Goal: Transaction & Acquisition: Download file/media

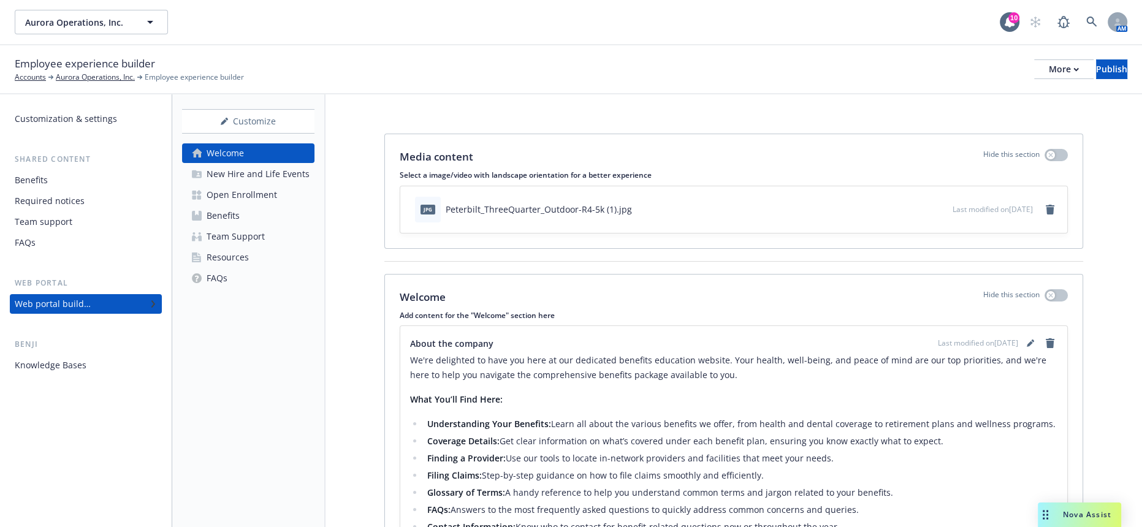
click at [1071, 513] on span "Nova Assist" at bounding box center [1087, 514] width 48 height 10
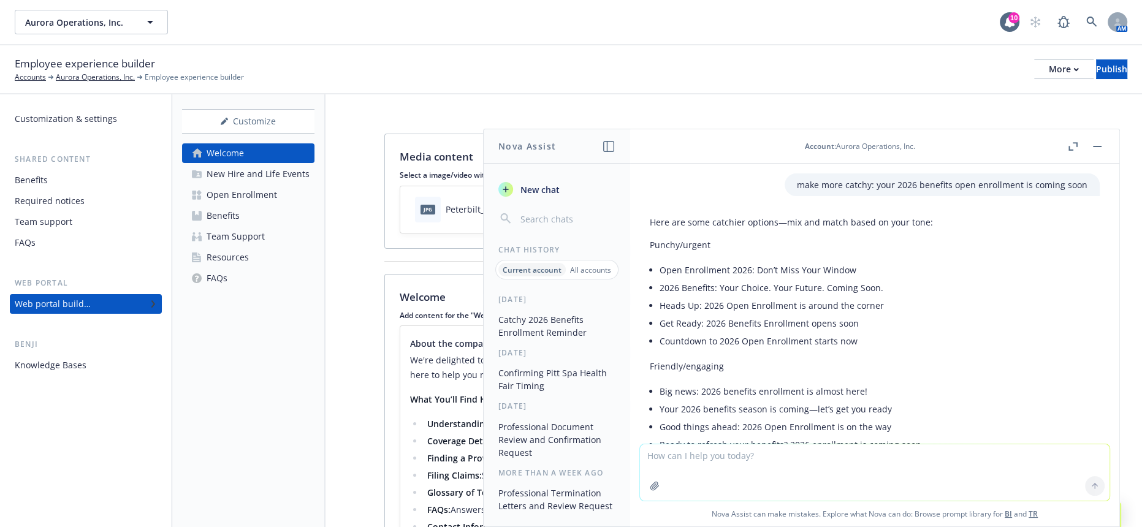
click at [757, 460] on textarea at bounding box center [875, 472] width 470 height 56
paste textarea "Yes, each plan has either plan document such as evidence of insurability (EOC) …"
type textarea "more professional: Yes, each plan has either plan document such as evidence of …"
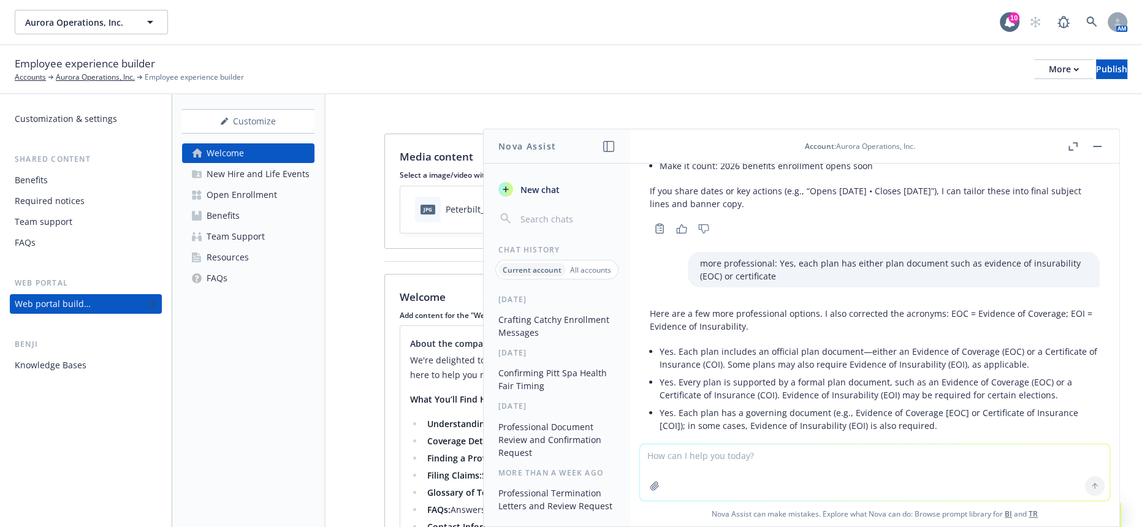
scroll to position [419, 0]
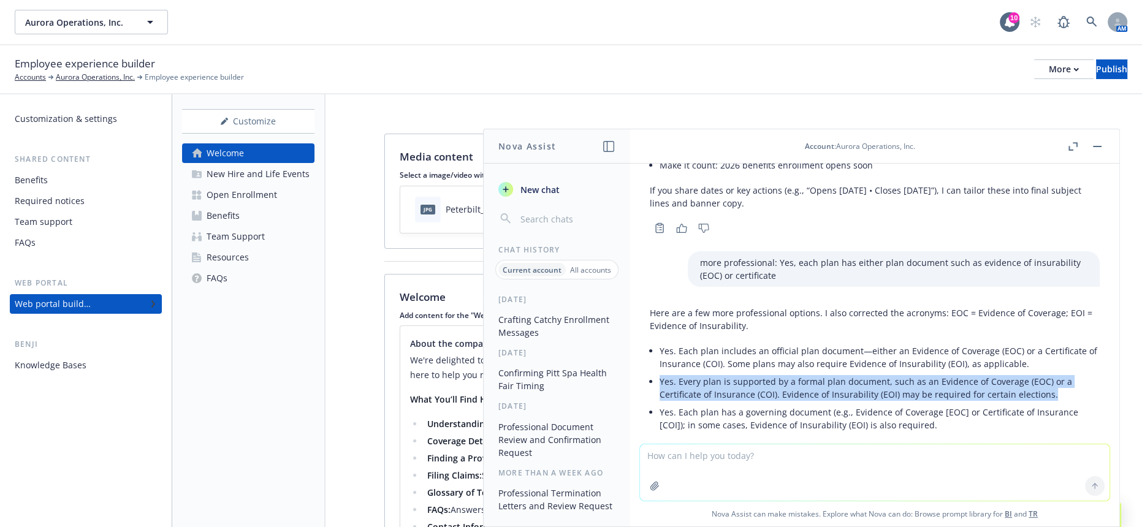
drag, startPoint x: 1063, startPoint y: 354, endPoint x: 659, endPoint y: 345, distance: 404.0
click at [660, 375] on p "Yes. Every plan is supported by a formal plan document, such as an Evidence of …" at bounding box center [880, 388] width 440 height 26
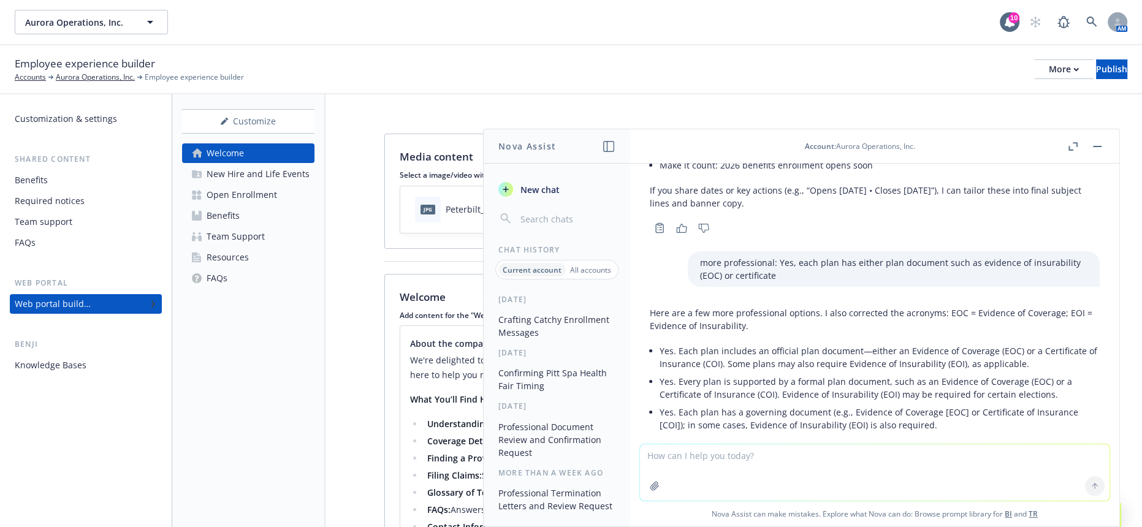
click at [718, 406] on p "Yes. Each plan has a governing document (e.g., Evidence of Coverage [EOC] or Ce…" at bounding box center [880, 419] width 440 height 26
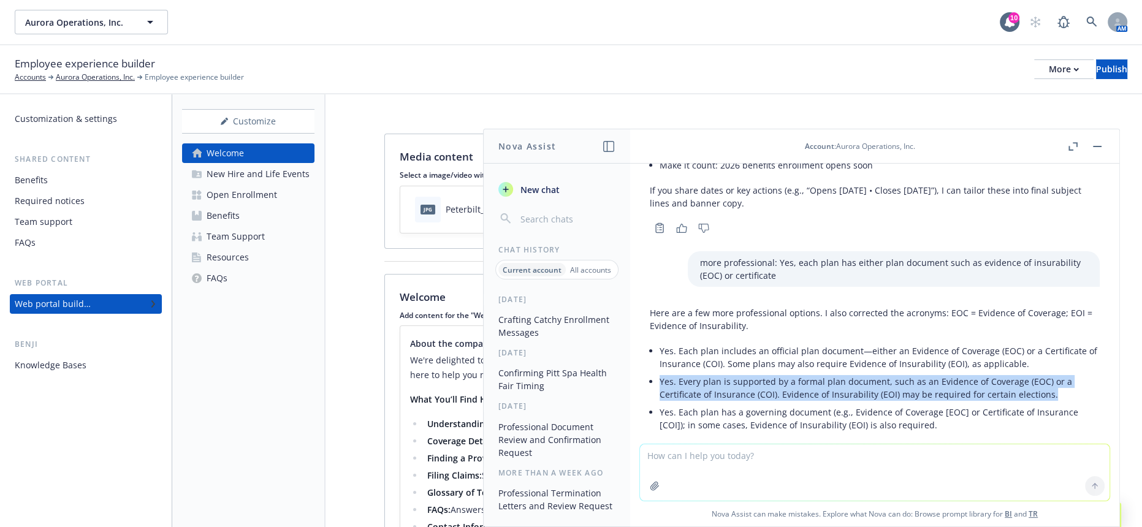
drag, startPoint x: 1048, startPoint y: 356, endPoint x: 647, endPoint y: 346, distance: 401.0
click at [647, 346] on div "Here are a few more professional options. I also corrected the acronyms: EOC = …" at bounding box center [875, 381] width 470 height 159
copy p "Yes. Every plan is supported by a formal plan document, such as an Evidence of …"
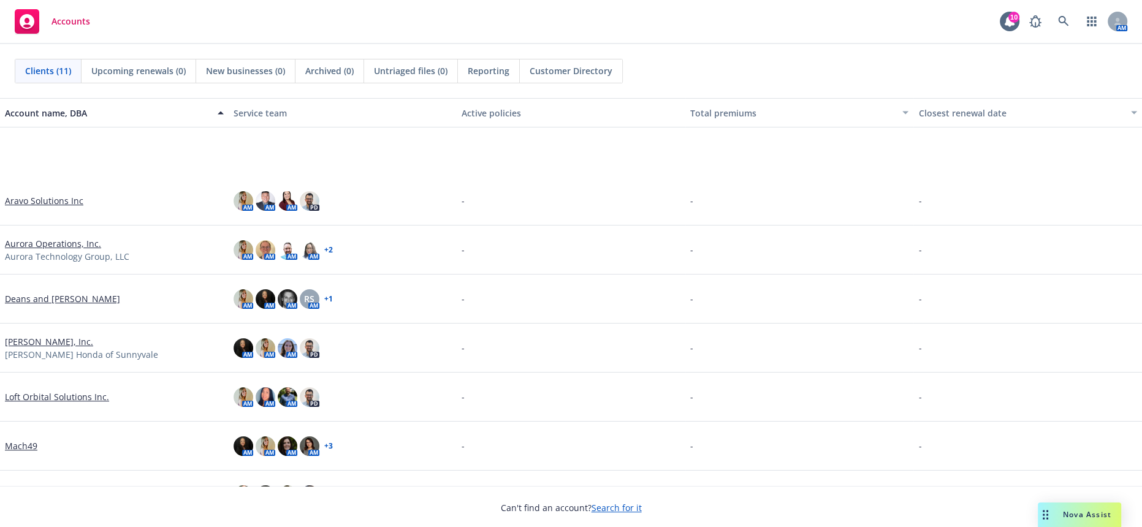
scroll to position [177, 0]
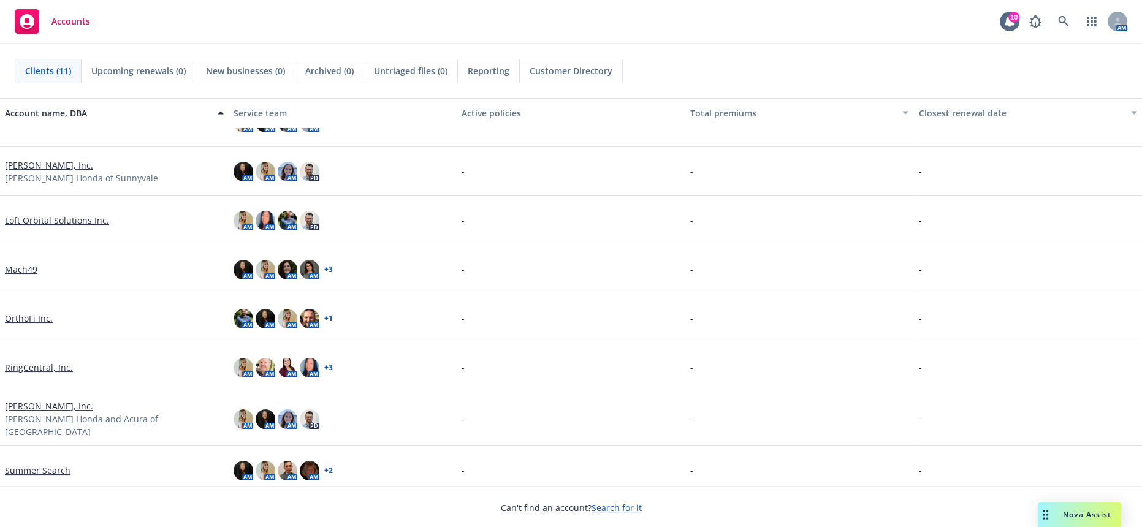
click at [40, 406] on link "Steve Hopkins, Inc." at bounding box center [49, 406] width 88 height 13
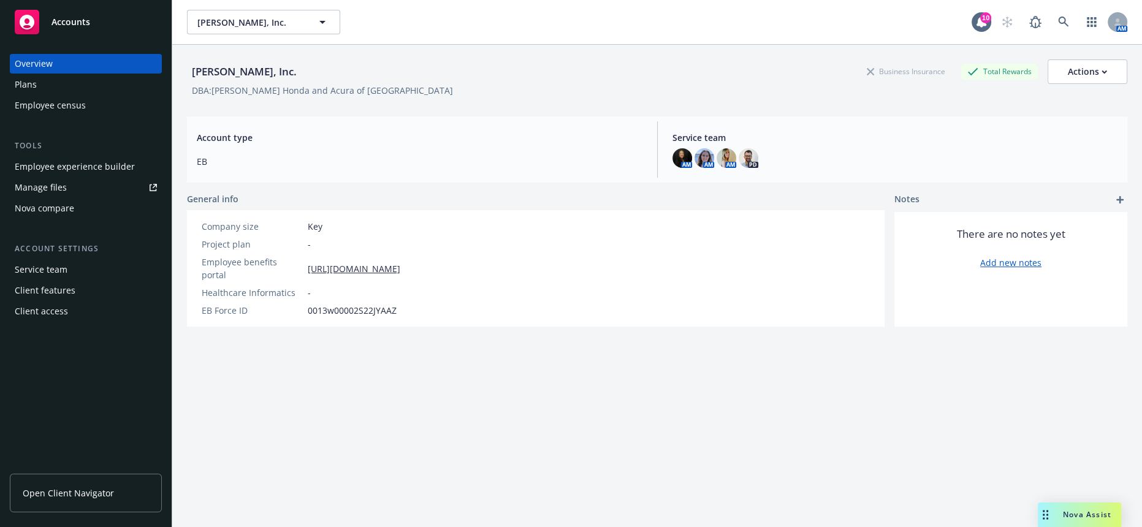
click at [77, 500] on span "Open Client Navigator" at bounding box center [68, 493] width 91 height 13
click at [1061, 515] on div "Nova Assist" at bounding box center [1087, 514] width 68 height 10
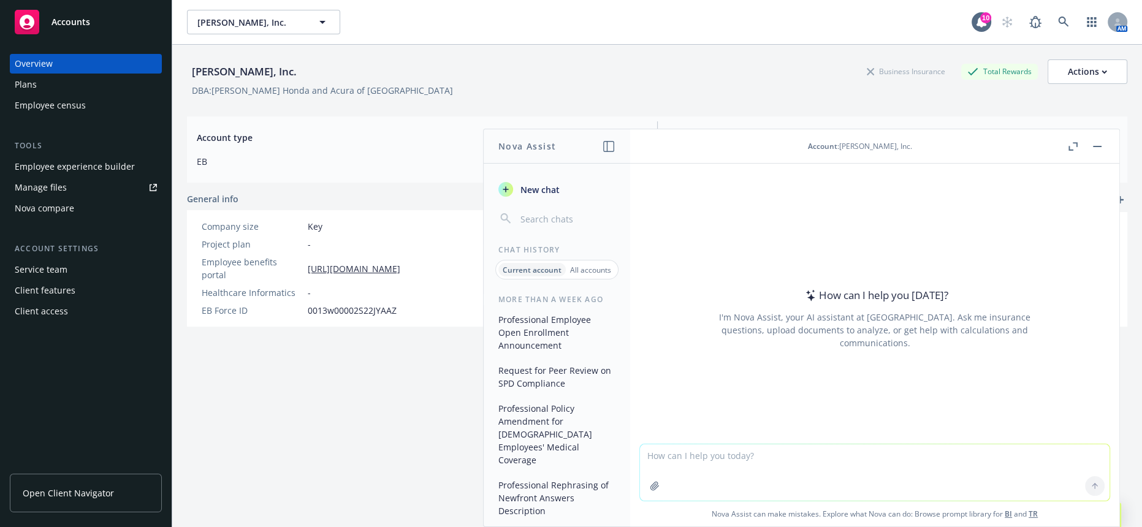
click at [905, 477] on textarea at bounding box center [875, 472] width 470 height 56
paste textarea "Yes, there are plan specific documents such as the EOC or certificate. Which pl…"
type textarea "more professional: Yes, there are plan specific documents such as the EOC or ce…"
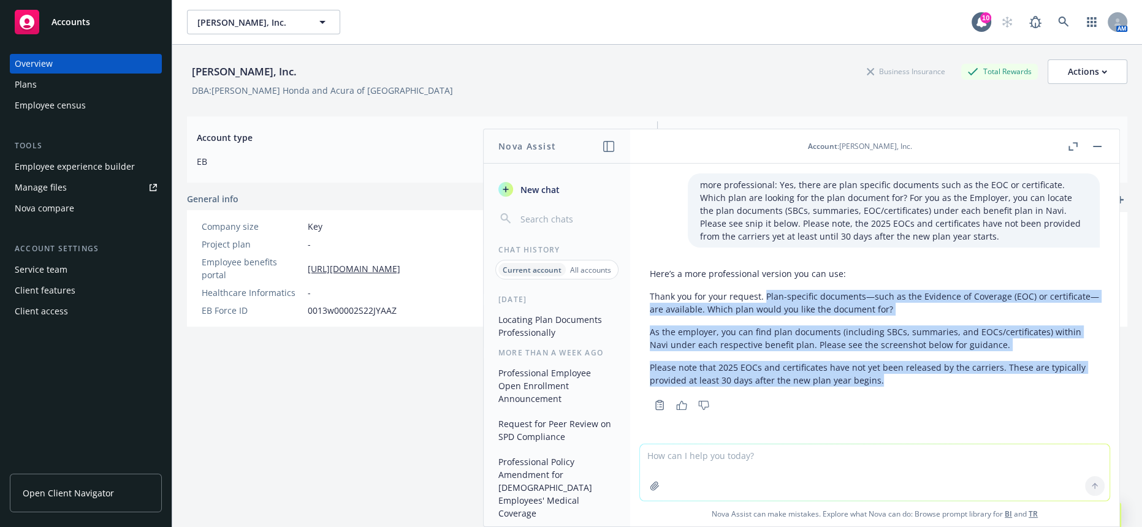
drag, startPoint x: 880, startPoint y: 380, endPoint x: 764, endPoint y: 302, distance: 139.6
click at [764, 302] on div "Here’s a more professional version you can use: Thank you for your request. Pla…" at bounding box center [875, 326] width 450 height 129
copy div "Plan-specific documents—such as the Evidence of Coverage (EOC) or certificate—a…"
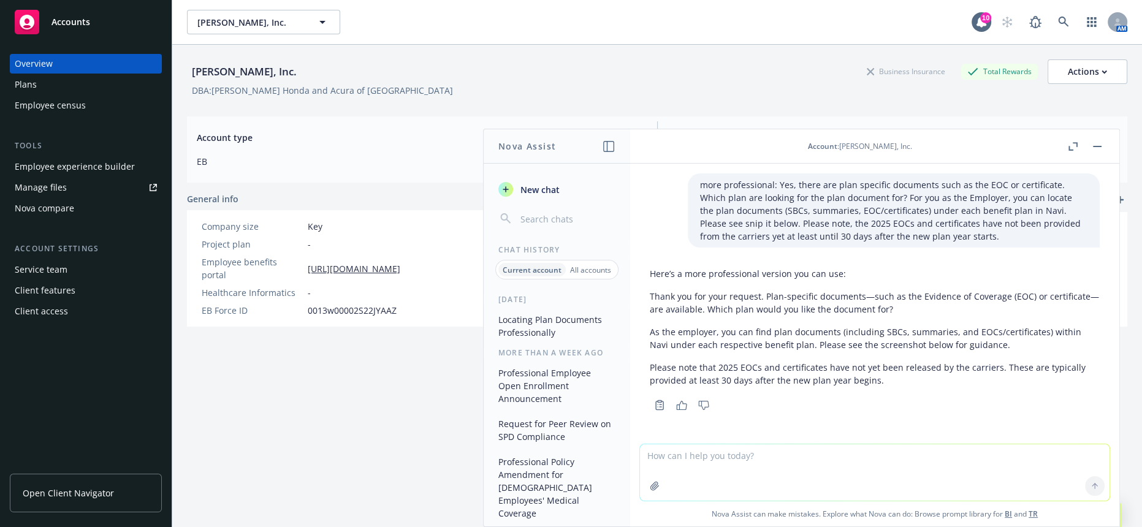
click at [713, 473] on textarea at bounding box center [875, 472] width 470 height 56
paste textarea "As for Employees, they can access the plan documents through the benefits websi…"
type textarea "more professional: As for Employees, they can access the plan documents through…"
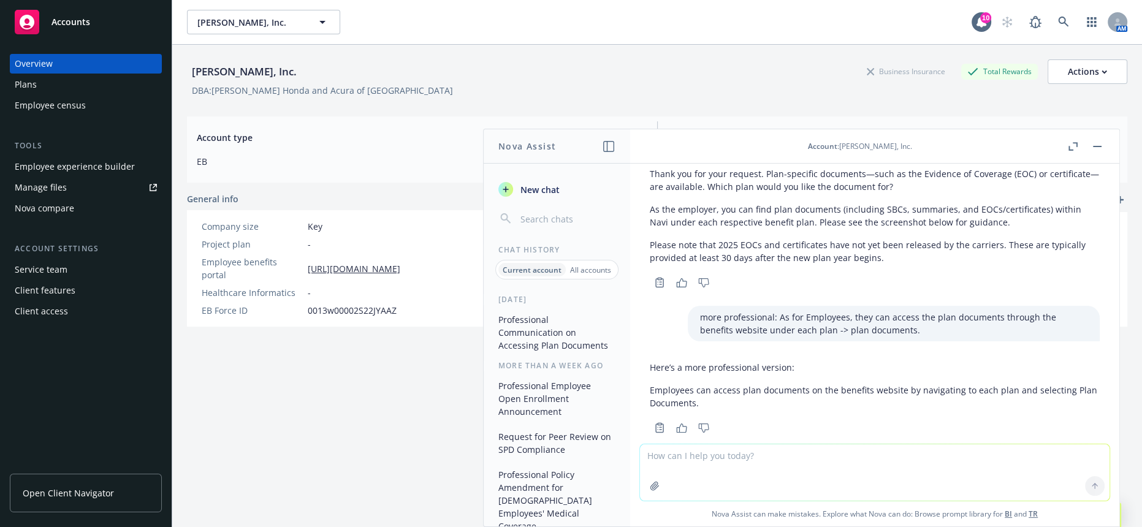
scroll to position [127, 0]
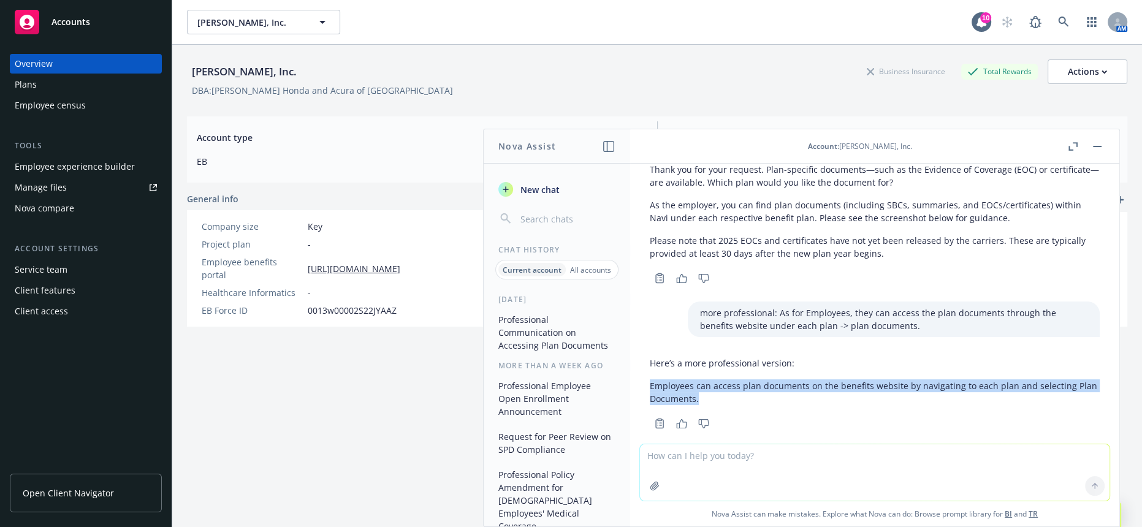
drag, startPoint x: 717, startPoint y: 382, endPoint x: 647, endPoint y: 379, distance: 69.9
click at [647, 379] on div "Here’s a more professional version: Employees can access plan documents on the …" at bounding box center [875, 392] width 470 height 80
copy p "Employees can access plan documents on the benefits website by navigating to ea…"
click at [1105, 143] on button "button" at bounding box center [1097, 146] width 15 height 15
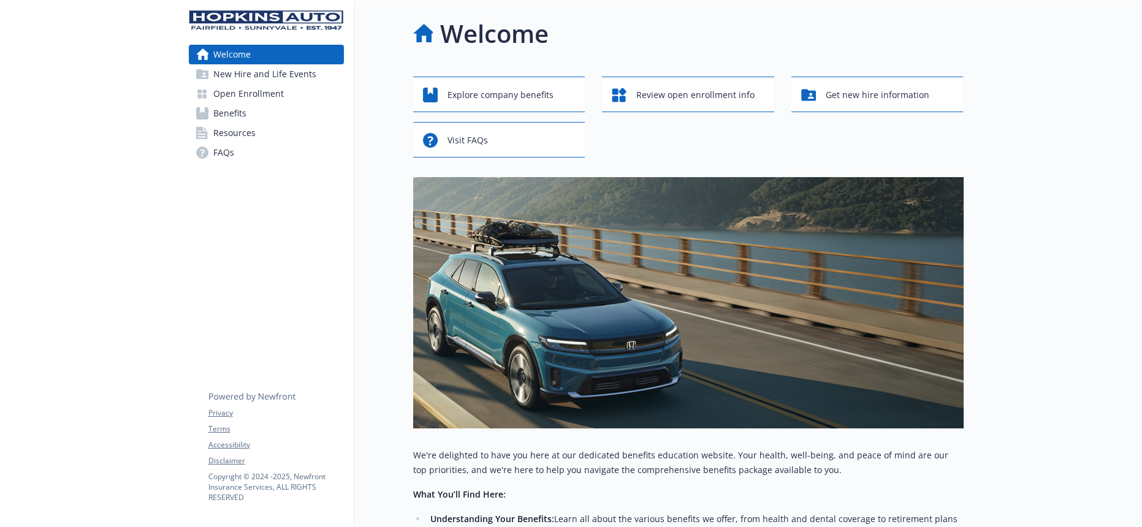
click at [268, 104] on link "Benefits" at bounding box center [266, 114] width 155 height 20
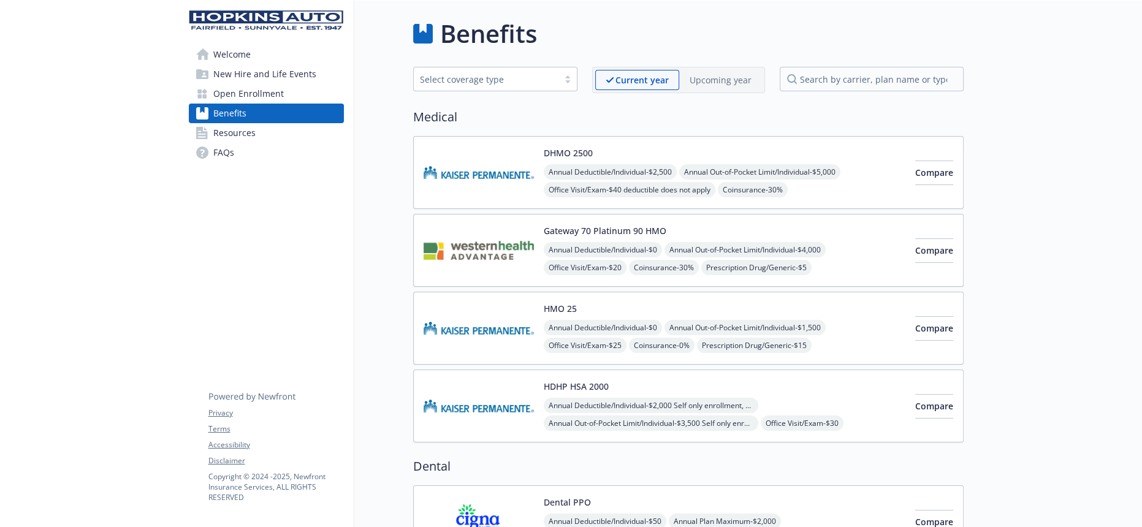
click at [481, 183] on img at bounding box center [479, 172] width 110 height 52
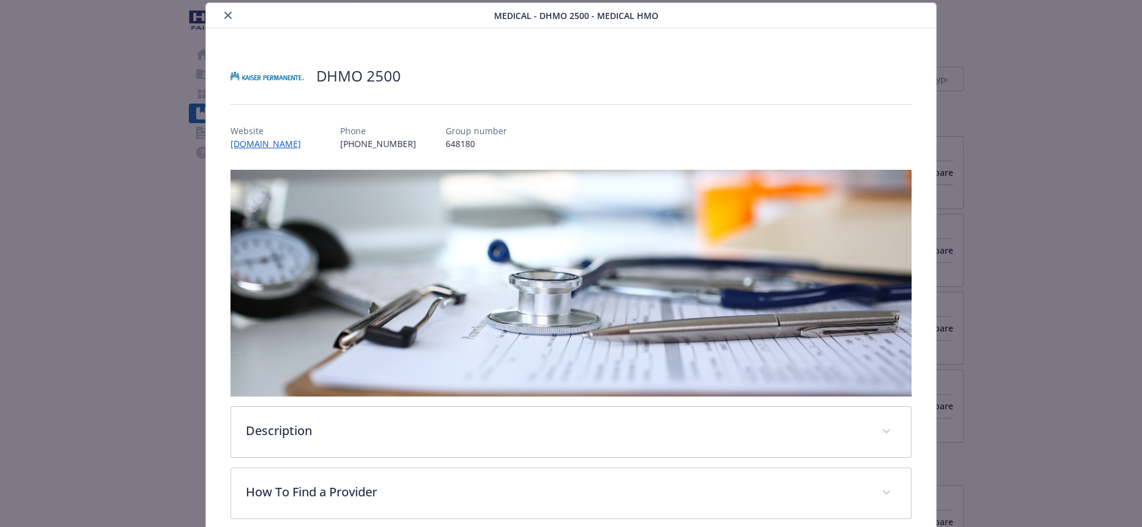
scroll to position [341, 0]
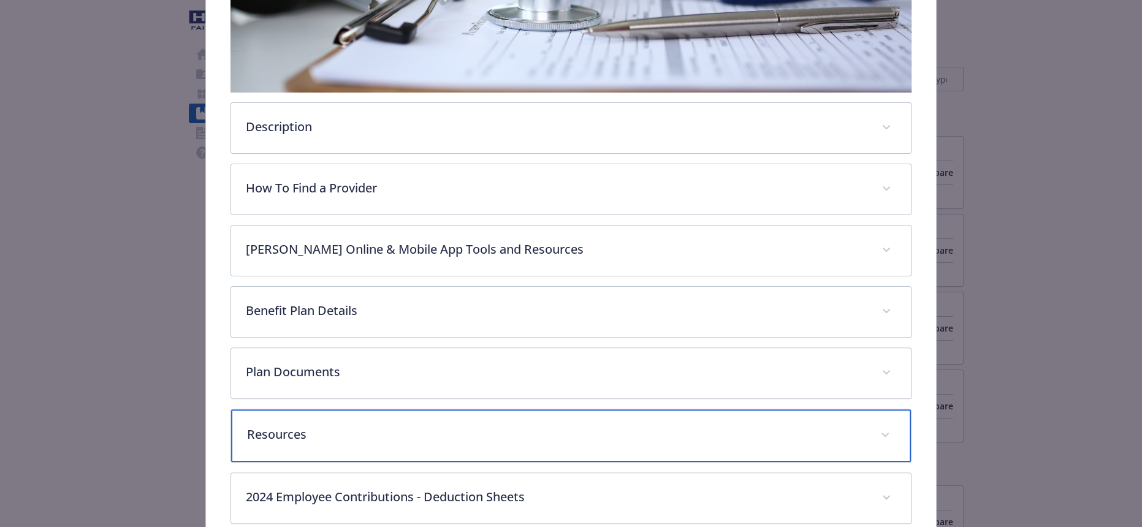
click at [313, 409] on div "Resources" at bounding box center [570, 435] width 679 height 53
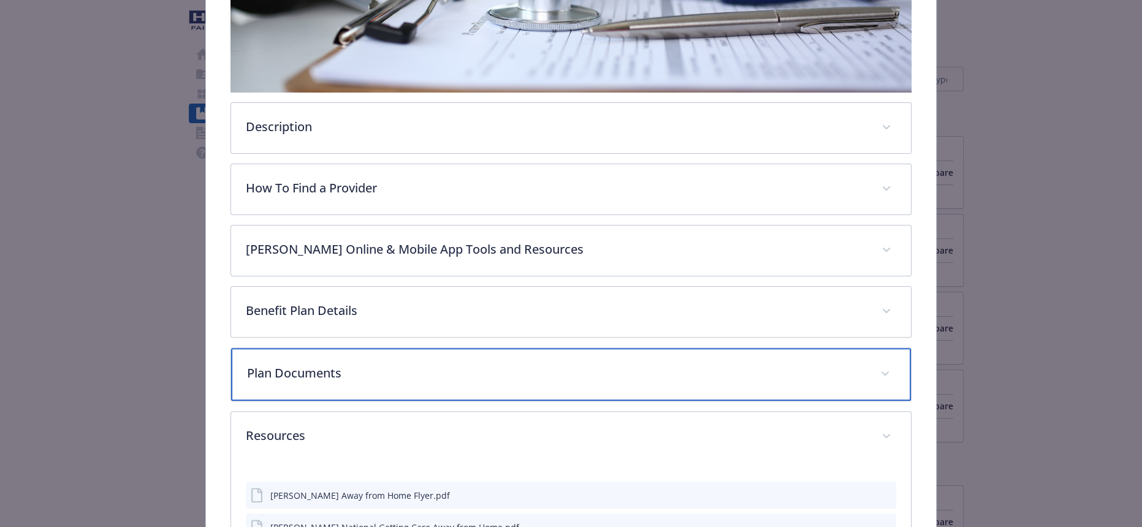
click at [313, 348] on div "Plan Documents" at bounding box center [570, 374] width 679 height 53
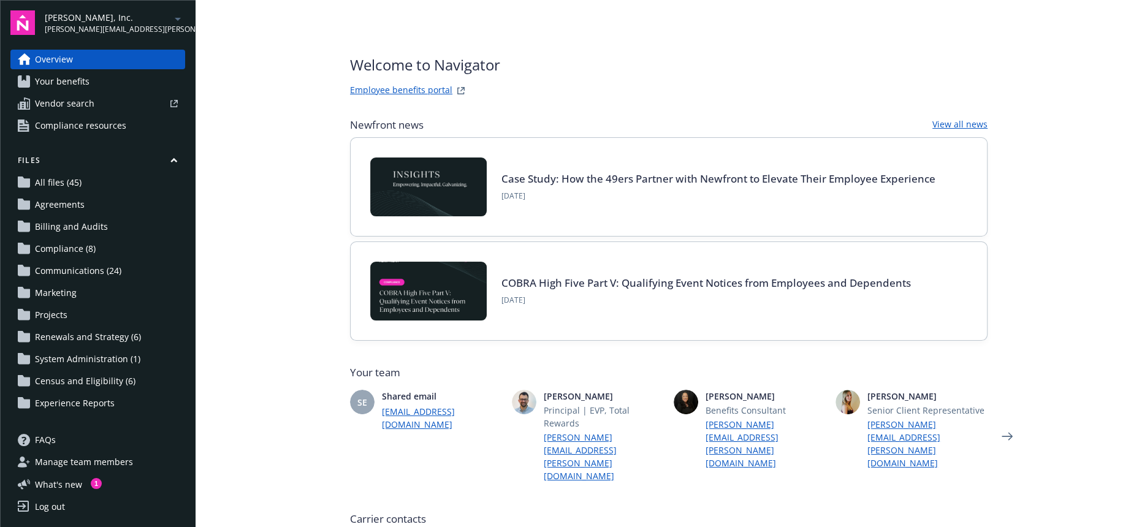
click at [78, 76] on span "Your benefits" at bounding box center [62, 82] width 55 height 20
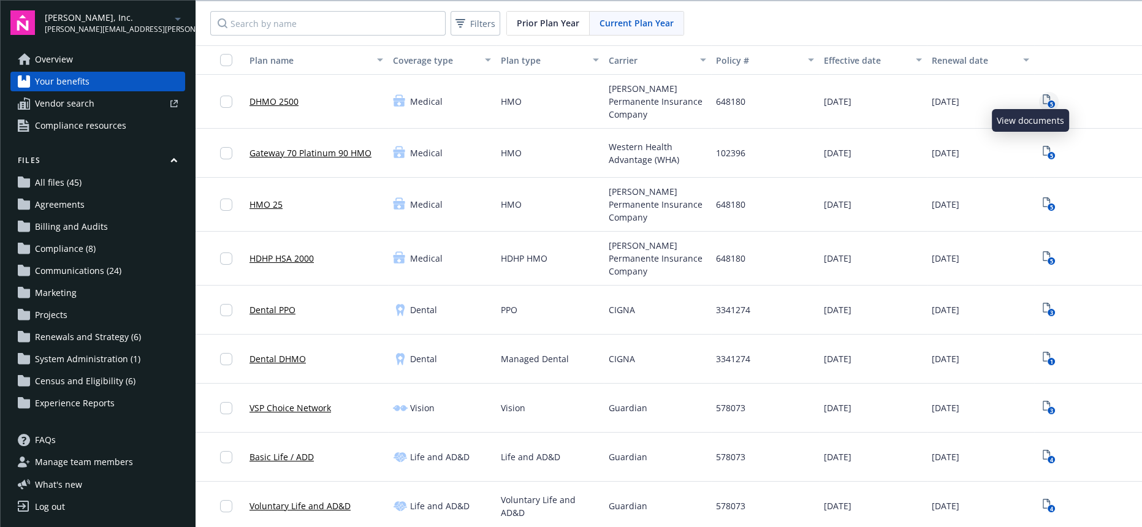
click at [1047, 101] on rect "View Plan Documents" at bounding box center [1051, 105] width 8 height 8
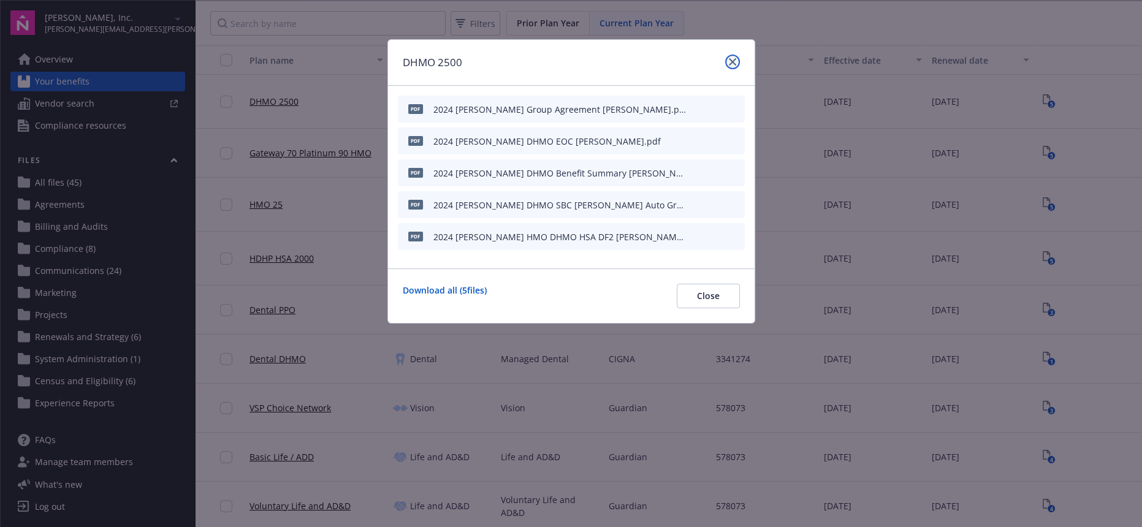
click at [731, 58] on icon "close" at bounding box center [732, 61] width 7 height 7
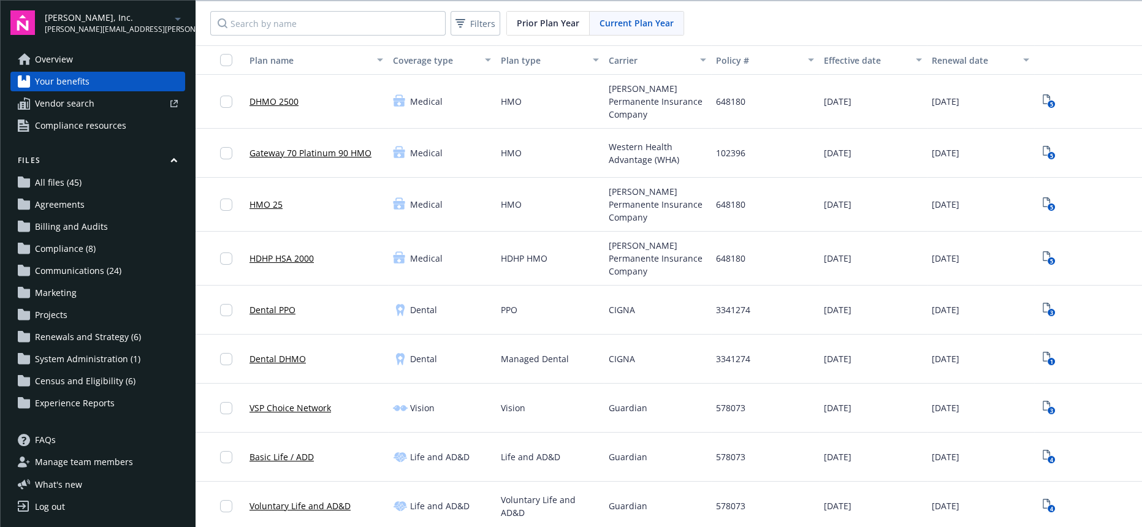
click at [666, 27] on span "Current Plan Year" at bounding box center [636, 23] width 74 height 13
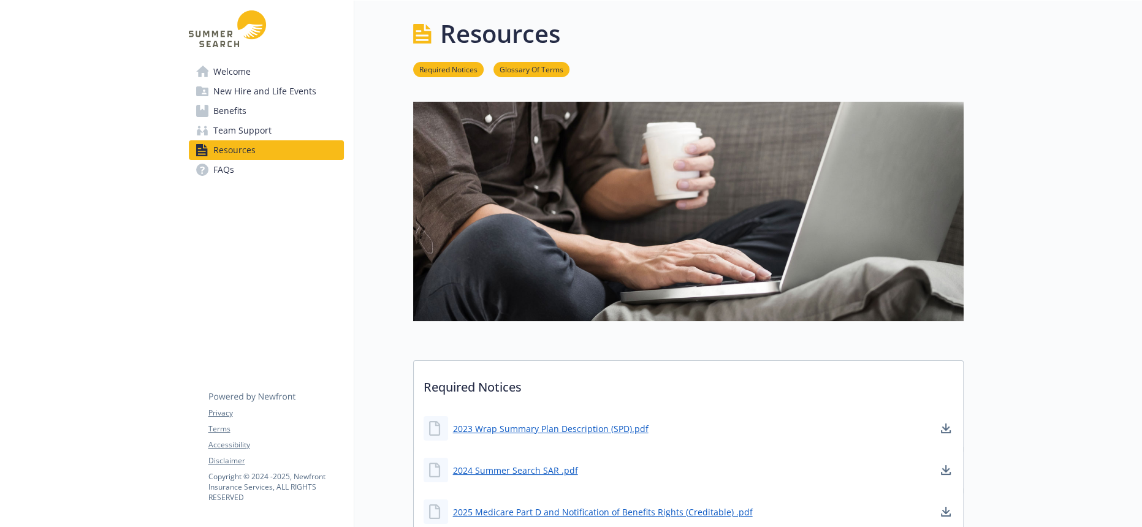
scroll to position [272, 0]
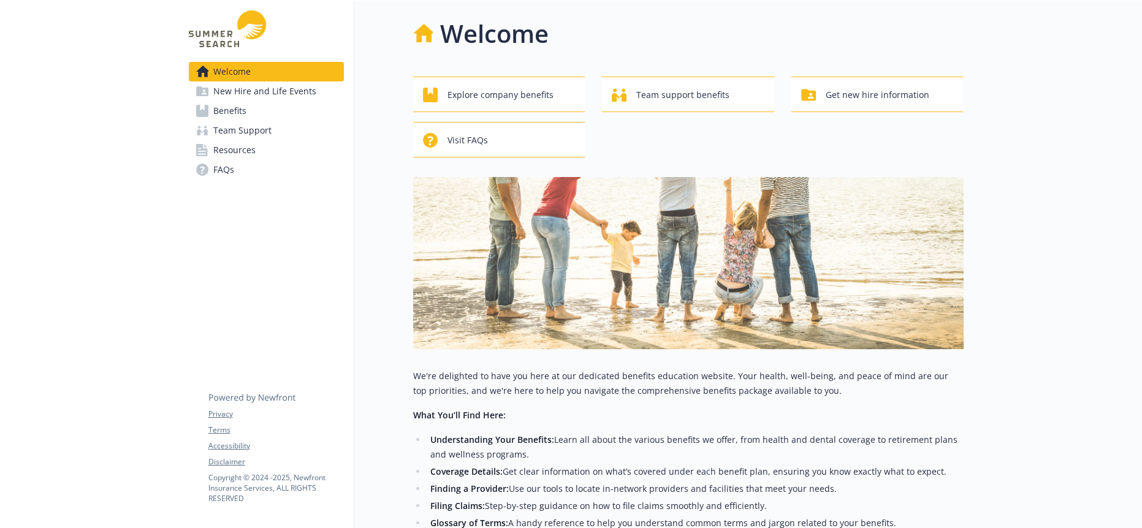
click at [216, 140] on span "Resources" at bounding box center [234, 150] width 42 height 20
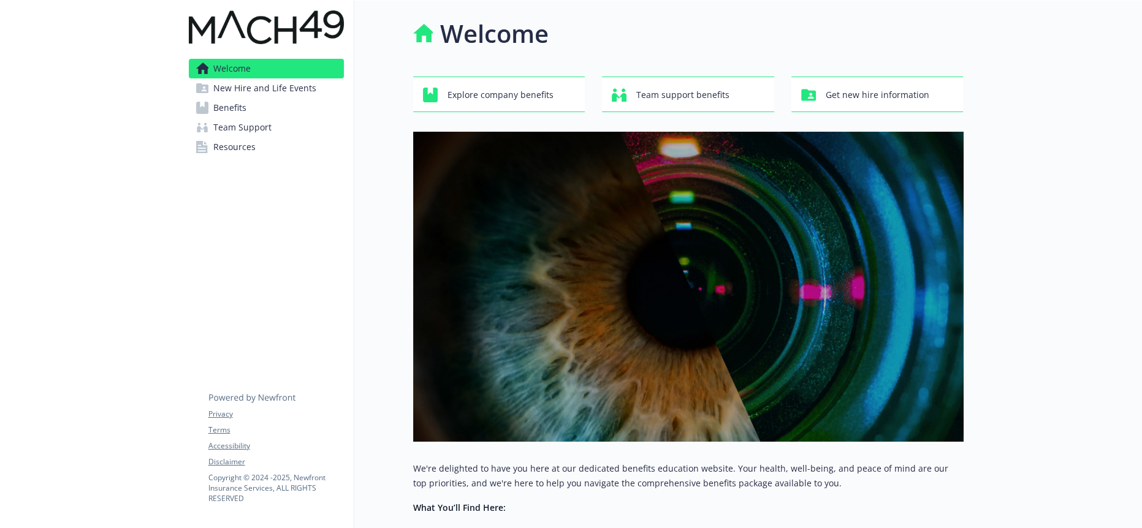
click at [234, 137] on span "Resources" at bounding box center [234, 147] width 42 height 20
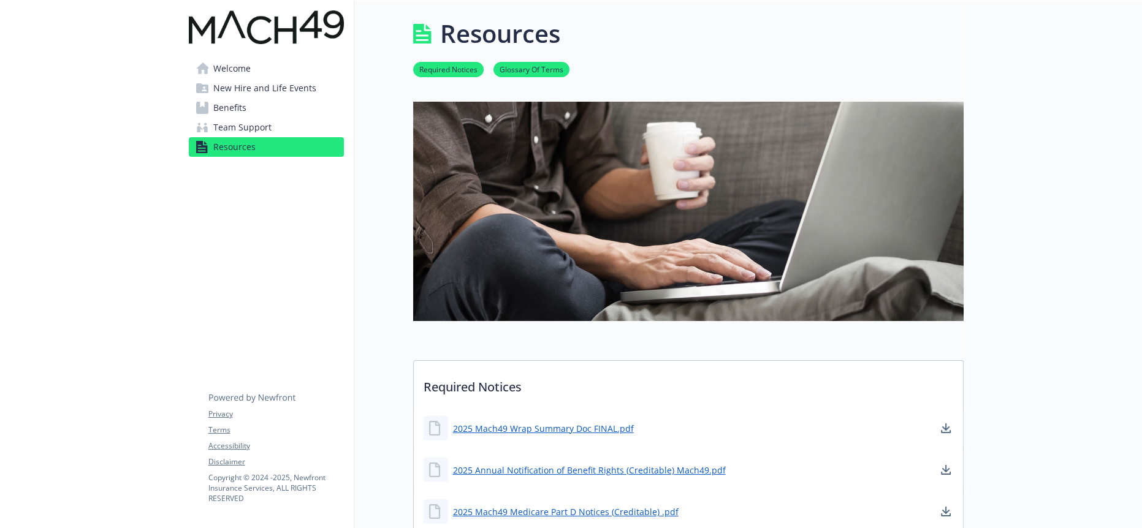
drag, startPoint x: 296, startPoint y: 257, endPoint x: 322, endPoint y: 212, distance: 51.6
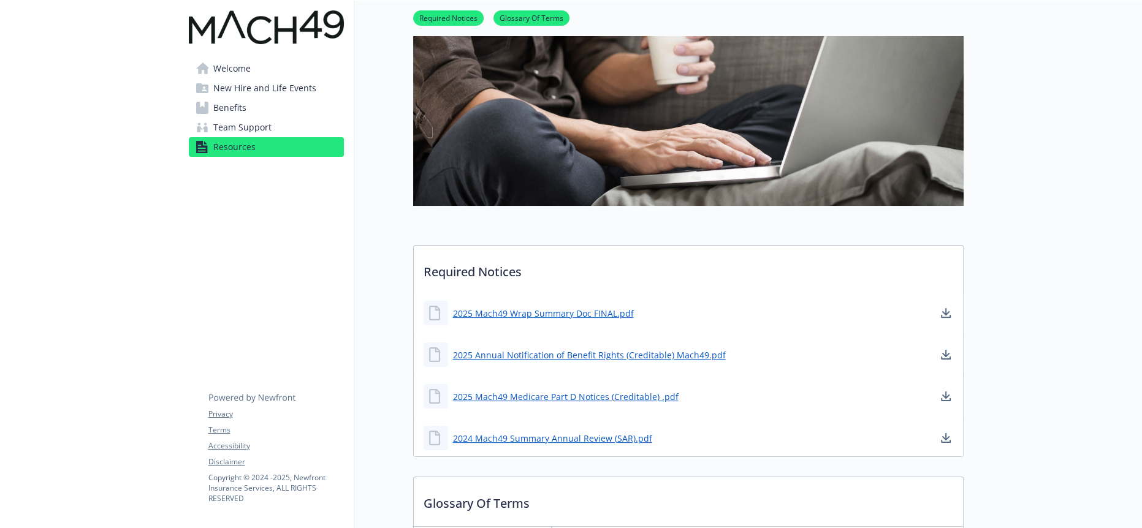
scroll to position [204, 0]
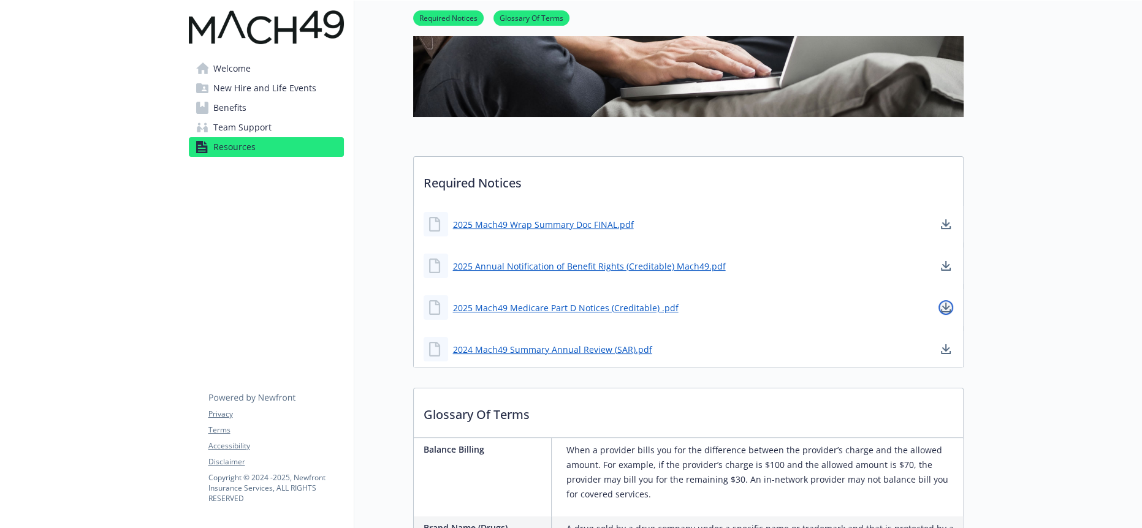
click at [947, 303] on icon "download document" at bounding box center [946, 308] width 10 height 10
